Goal: Transaction & Acquisition: Purchase product/service

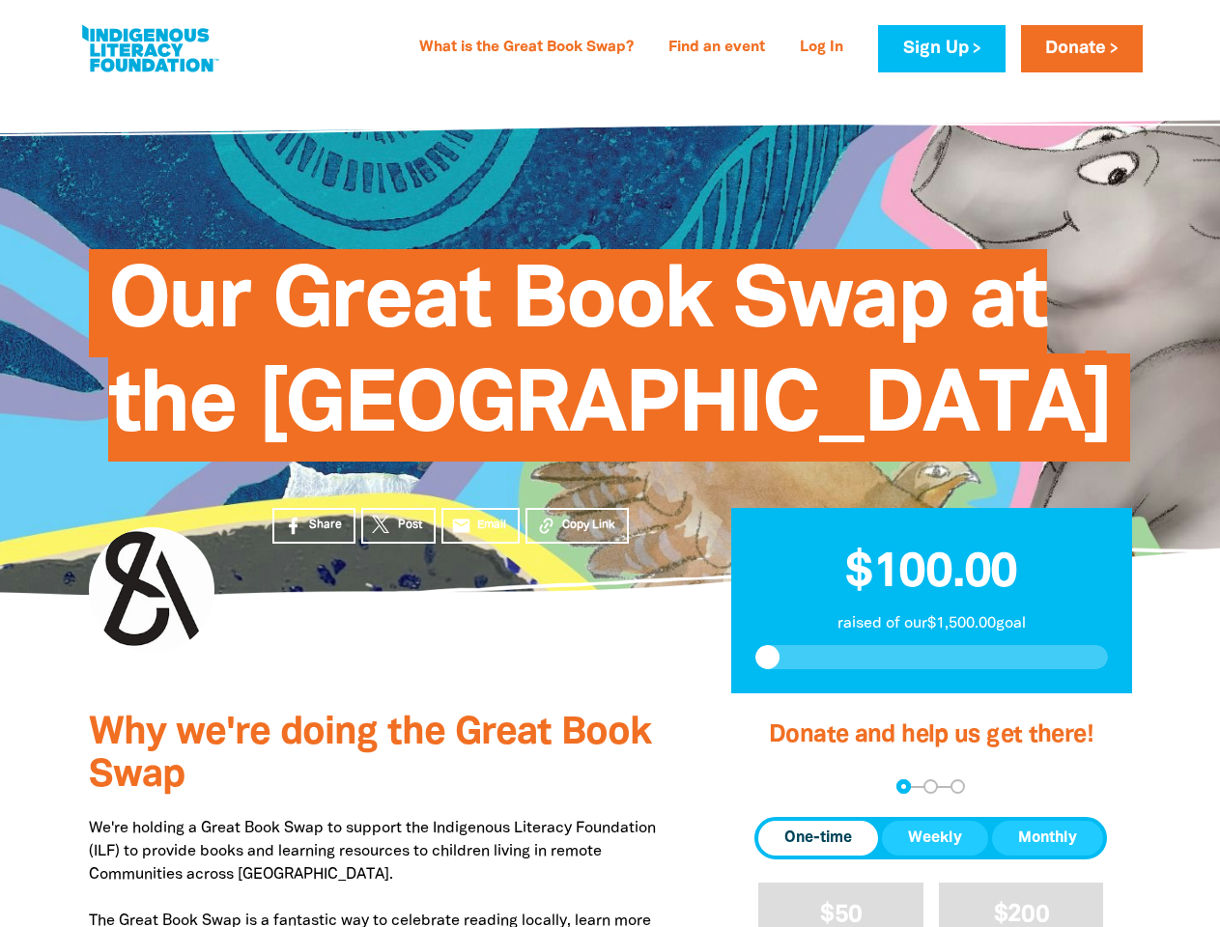
click at [609, 462] on span "Our Great Book Swap at the [GEOGRAPHIC_DATA]" at bounding box center [609, 363] width 1003 height 198
click at [780, 794] on div "arrow_back Back Step 1 Step 2 Step 3" at bounding box center [930, 786] width 352 height 14
click at [903, 789] on div "Navigate to step 1 of 3 to enter your donation amount" at bounding box center [903, 786] width 5 height 5
click at [818, 856] on span "Donation frequency" at bounding box center [818, 838] width 120 height 35
click at [935, 856] on button "Weekly" at bounding box center [935, 838] width 106 height 35
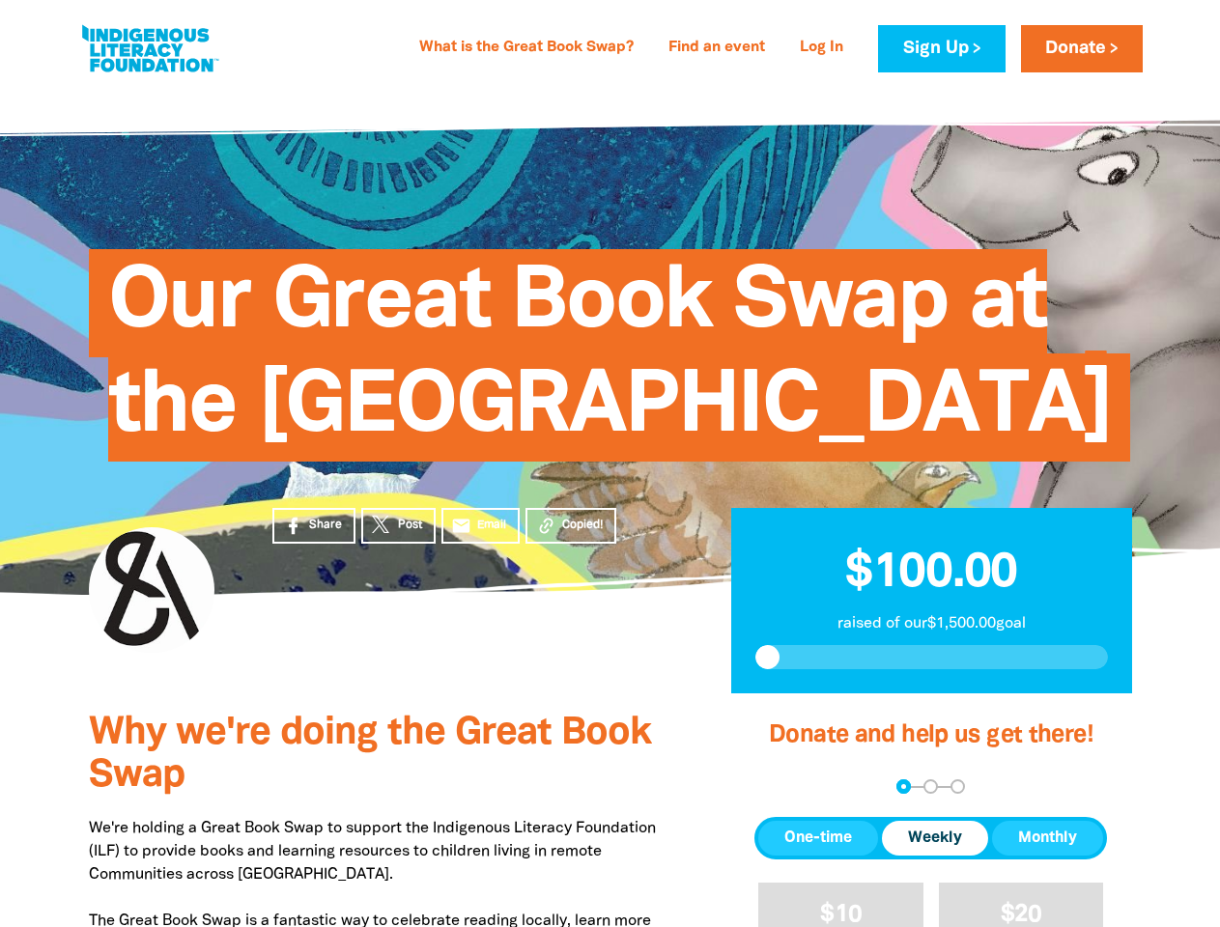
click at [1047, 856] on button "Monthly" at bounding box center [1047, 838] width 111 height 35
